Goal: Information Seeking & Learning: Find specific fact

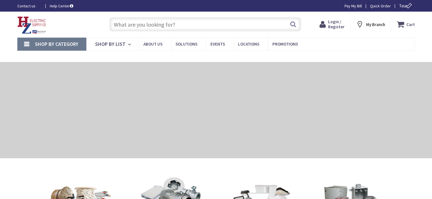
type input "[GEOGRAPHIC_DATA], [STREET_ADDRESS]"
click at [192, 26] on input "text" at bounding box center [205, 24] width 192 height 14
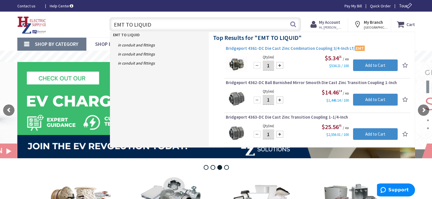
type input "EMT TO LIQUID"
click at [290, 48] on span "Bridgeport 4361-DC Die Cast Zinc Combination Coupling 3/4-Inch LT/ EMT" at bounding box center [317, 49] width 183 height 6
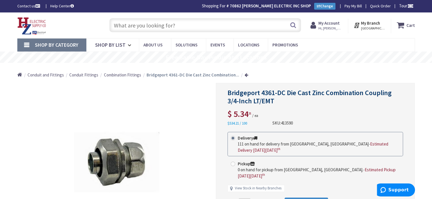
click at [287, 123] on span "413590" at bounding box center [287, 123] width 12 height 5
copy span "413590"
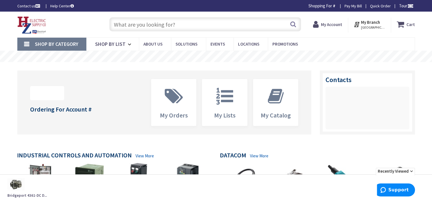
click at [196, 22] on input "text" at bounding box center [205, 24] width 192 height 14
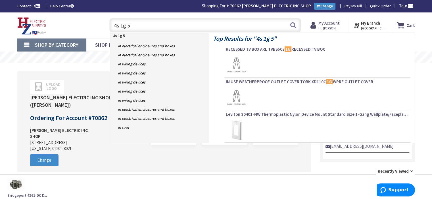
type input "4s 1g 58"
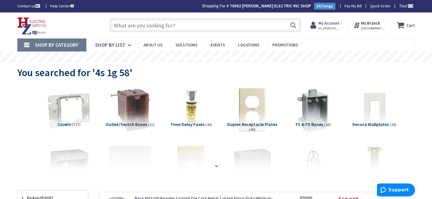
click at [200, 25] on input "text" at bounding box center [205, 25] width 192 height 14
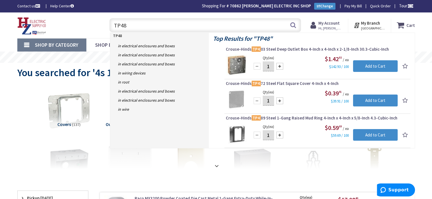
type input "TP489"
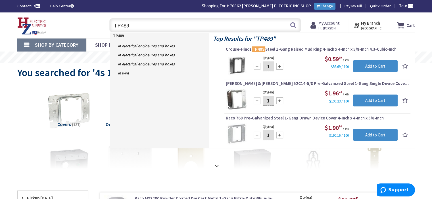
click at [282, 49] on span "Crouse-Hinds TP489 Steel 1-Gang Raised Mud Ring 4-Inch x 4-Inch x 5/8-Inch 4.3-…" at bounding box center [317, 50] width 183 height 6
